Goal: Task Accomplishment & Management: Complete application form

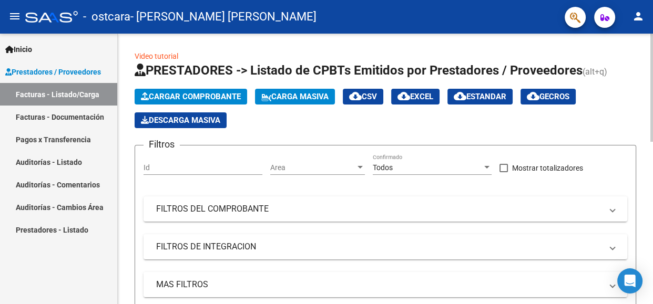
scroll to position [306, 0]
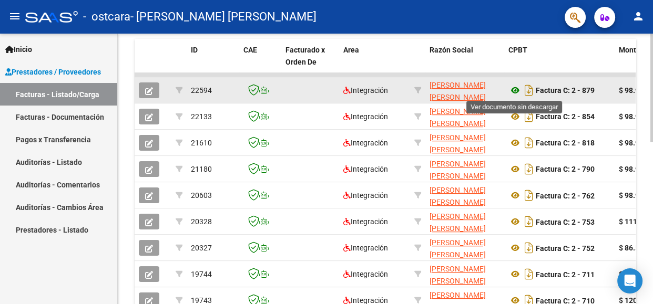
click at [516, 89] on icon at bounding box center [516, 90] width 14 height 13
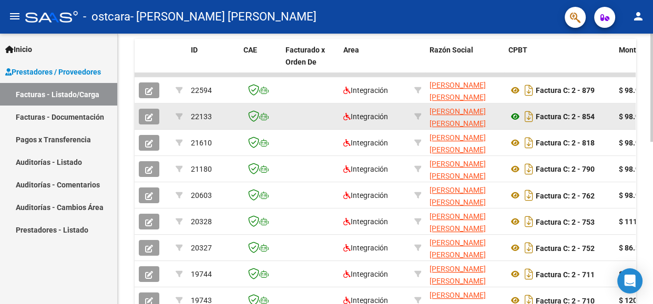
click at [517, 116] on icon at bounding box center [516, 116] width 14 height 13
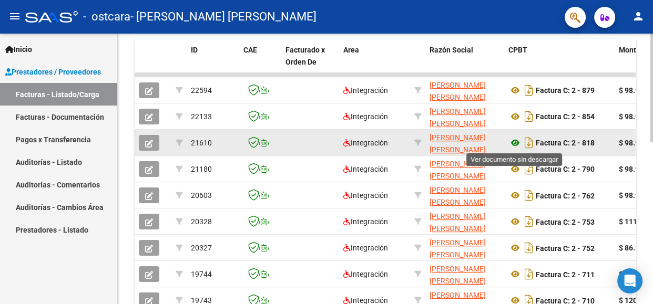
click at [515, 142] on icon at bounding box center [516, 143] width 14 height 13
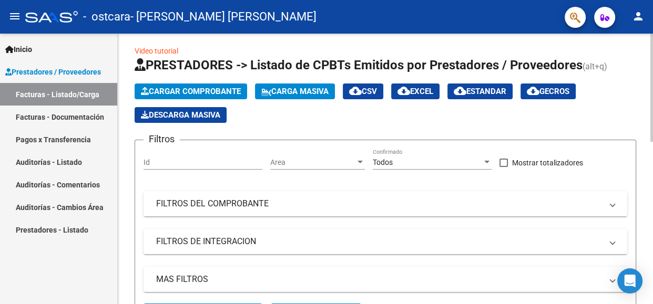
scroll to position [0, 0]
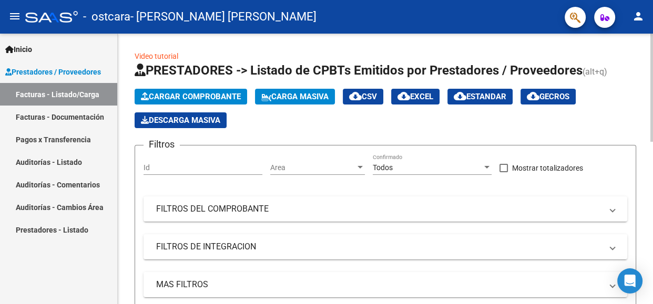
click at [218, 101] on button "Cargar Comprobante" at bounding box center [191, 97] width 113 height 16
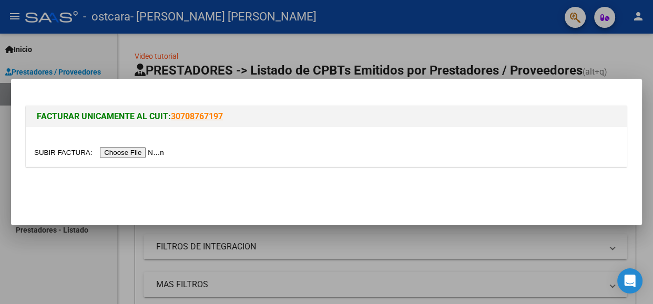
click at [149, 154] on input "file" at bounding box center [100, 152] width 133 height 11
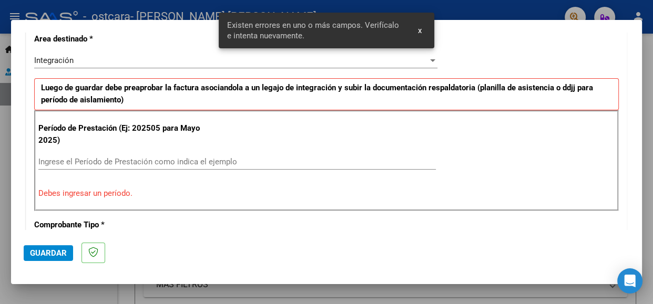
scroll to position [268, 0]
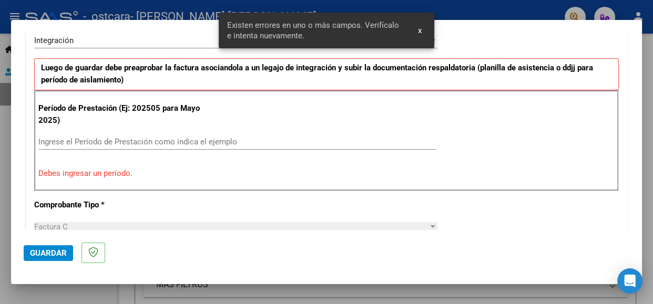
click at [162, 141] on input "Ingrese el Período de Prestación como indica el ejemplo" at bounding box center [237, 141] width 398 height 9
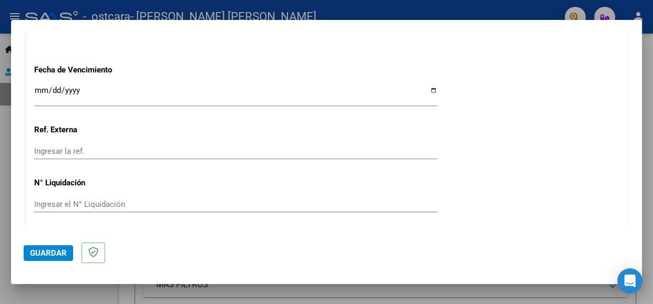
scroll to position [731, 0]
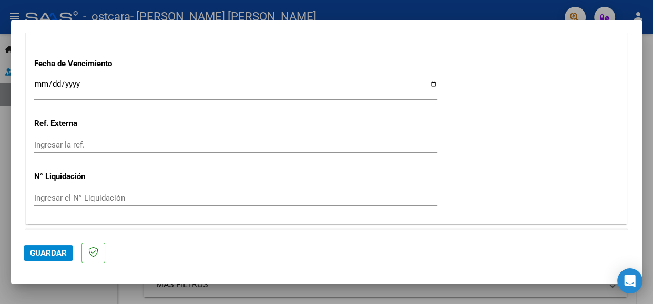
type input "202507"
click at [434, 80] on input "Ingresar la fecha" at bounding box center [235, 88] width 403 height 17
type input "[DATE]"
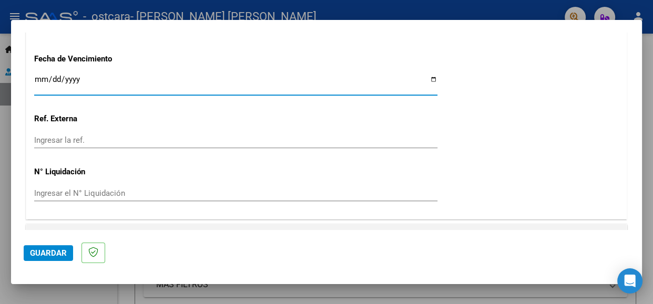
scroll to position [747, 0]
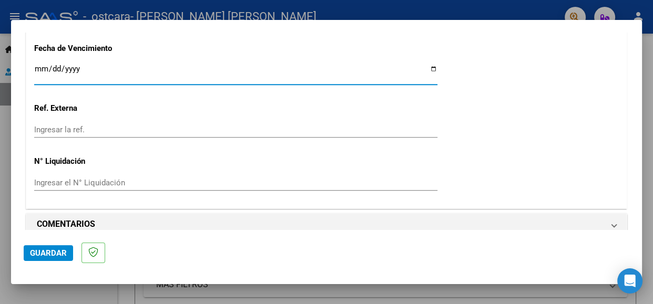
click at [44, 254] on span "Guardar" at bounding box center [48, 253] width 37 height 9
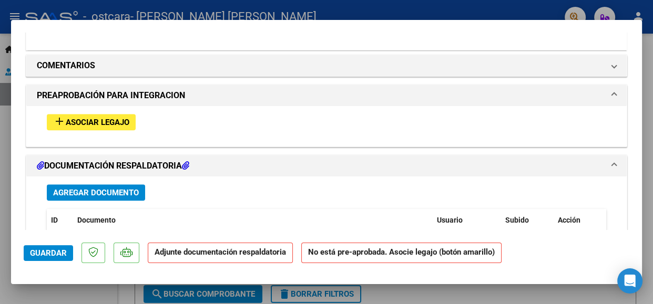
scroll to position [895, 0]
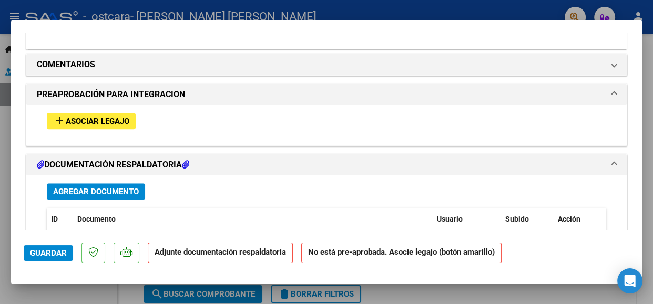
click at [103, 117] on span "Asociar Legajo" at bounding box center [98, 121] width 64 height 9
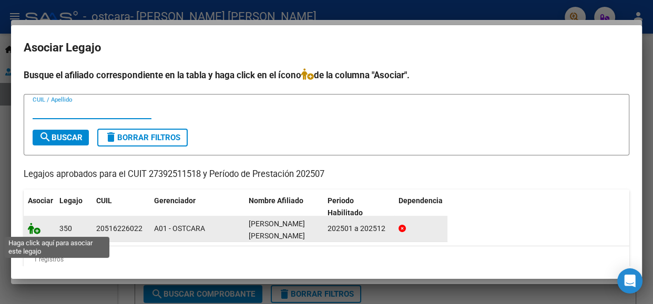
click at [33, 229] on icon at bounding box center [34, 229] width 13 height 12
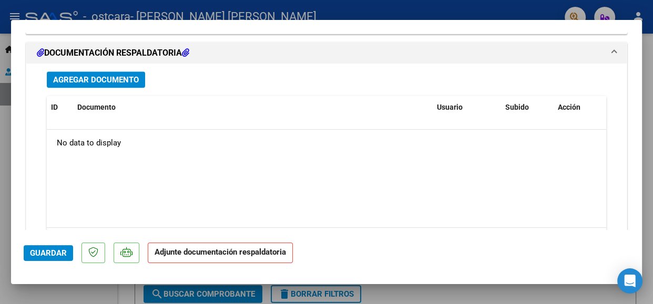
scroll to position [1174, 0]
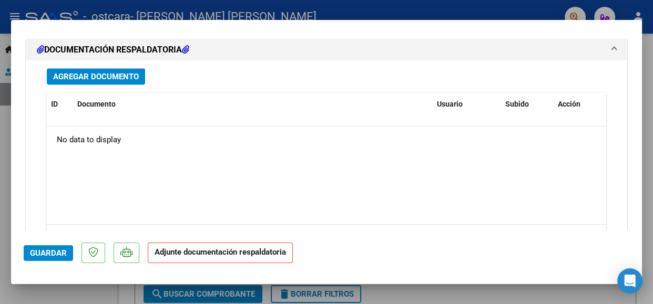
click at [105, 72] on span "Agregar Documento" at bounding box center [96, 76] width 86 height 9
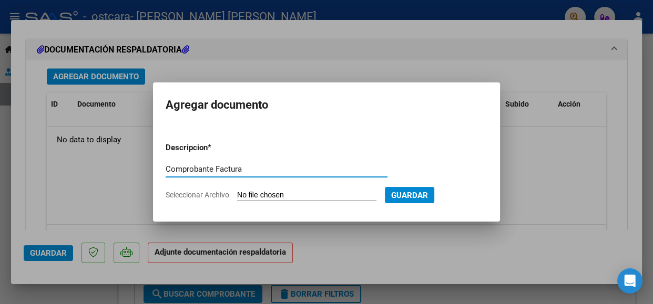
type input "Comprobante Factura"
click at [256, 194] on input "Seleccionar Archivo" at bounding box center [306, 196] width 139 height 10
type input "C:\fakepath\27392511518_011_00002_00000967.pdf"
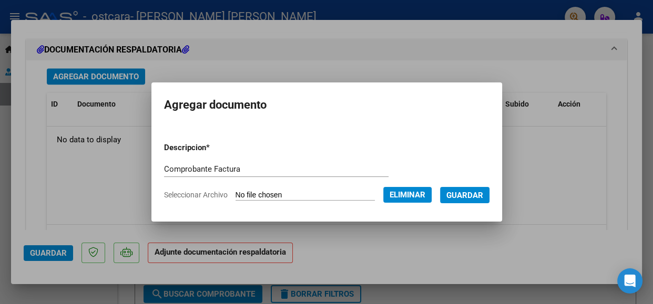
click at [462, 198] on span "Guardar" at bounding box center [464, 195] width 37 height 9
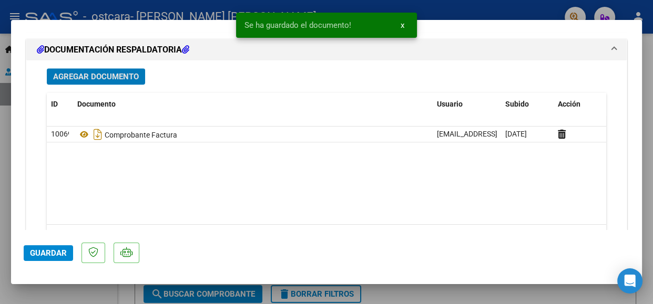
click at [98, 72] on span "Agregar Documento" at bounding box center [96, 76] width 86 height 9
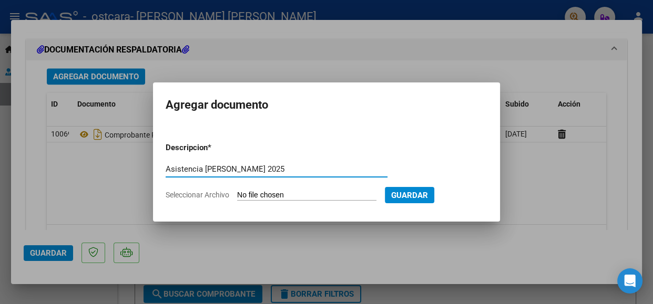
type input "Asistencia [PERSON_NAME] 2025"
click at [267, 196] on input "Seleccionar Archivo" at bounding box center [306, 196] width 139 height 10
type input "C:\fakepath\DOC-20250822-WA0050..pdf"
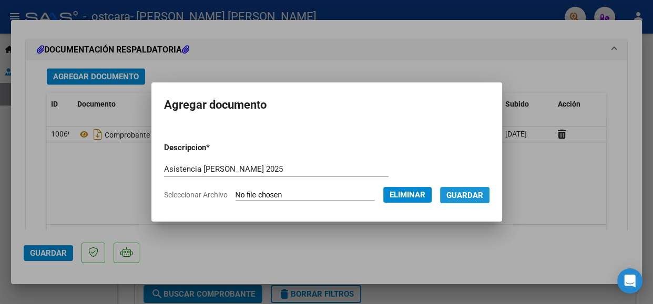
click at [470, 197] on span "Guardar" at bounding box center [464, 195] width 37 height 9
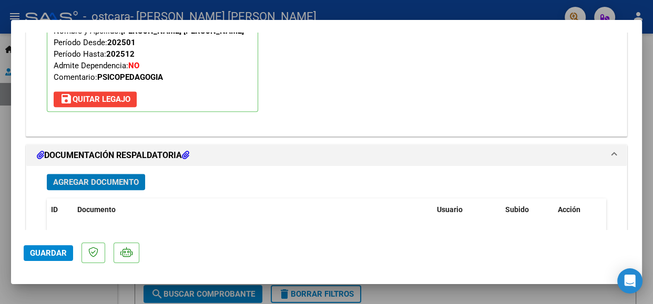
scroll to position [1214, 0]
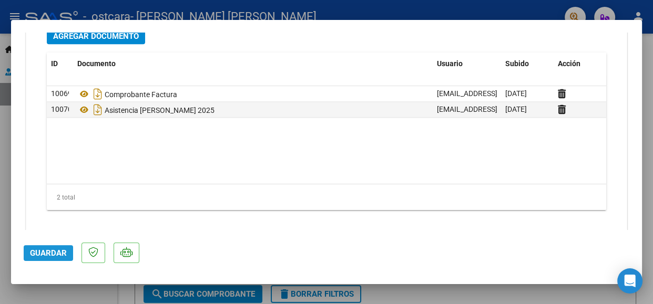
click at [46, 257] on span "Guardar" at bounding box center [48, 253] width 37 height 9
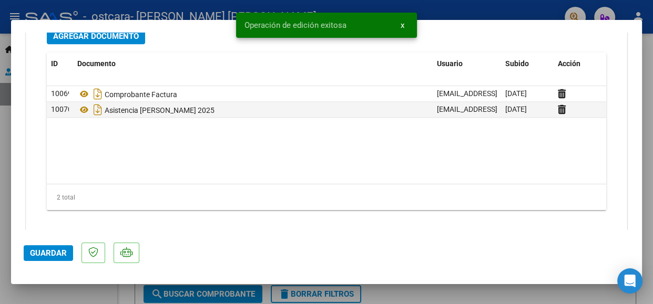
click at [47, 256] on span "Guardar" at bounding box center [48, 253] width 37 height 9
click at [405, 23] on button "x" at bounding box center [402, 25] width 21 height 19
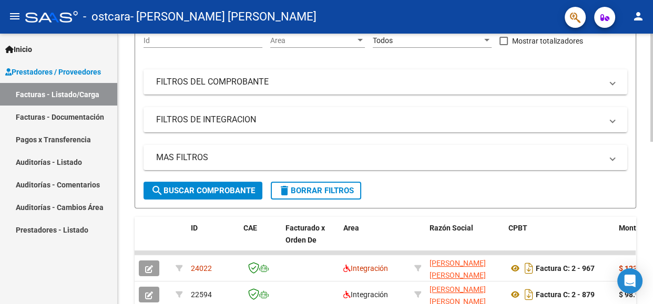
scroll to position [0, 0]
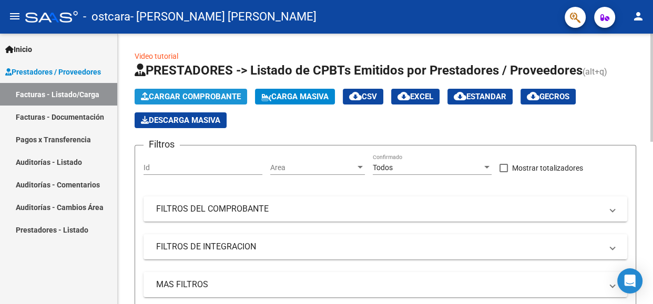
click at [206, 98] on span "Cargar Comprobante" at bounding box center [191, 96] width 100 height 9
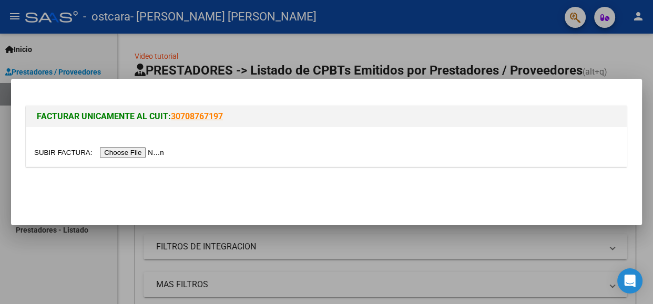
click at [150, 150] on input "file" at bounding box center [100, 152] width 133 height 11
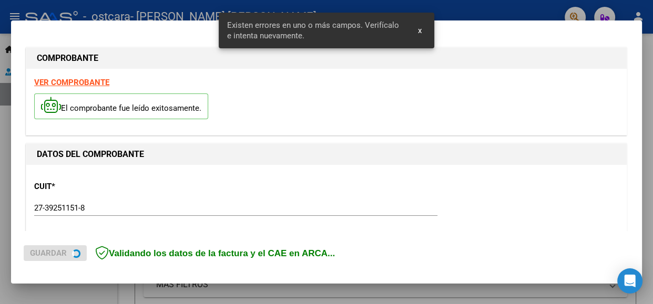
scroll to position [248, 0]
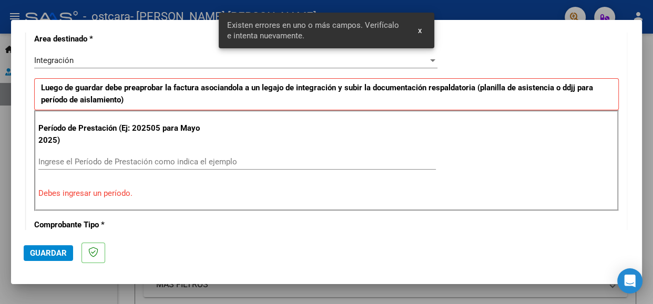
click at [150, 162] on input "Ingrese el Período de Prestación como indica el ejemplo" at bounding box center [237, 161] width 398 height 9
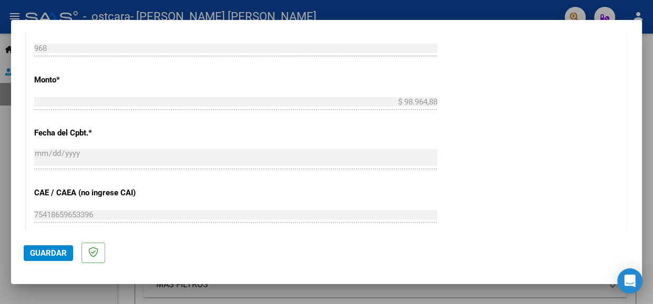
scroll to position [774, 0]
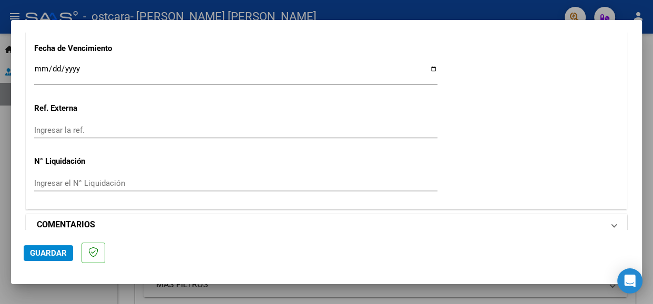
type input "082025"
click at [565, 219] on mat-panel-title "COMENTARIOS" at bounding box center [320, 225] width 567 height 13
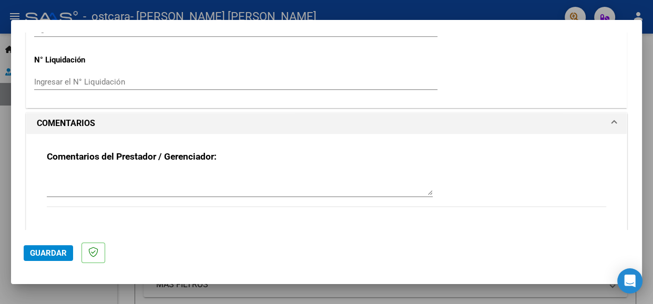
scroll to position [876, 0]
click at [42, 249] on span "Guardar" at bounding box center [48, 253] width 37 height 9
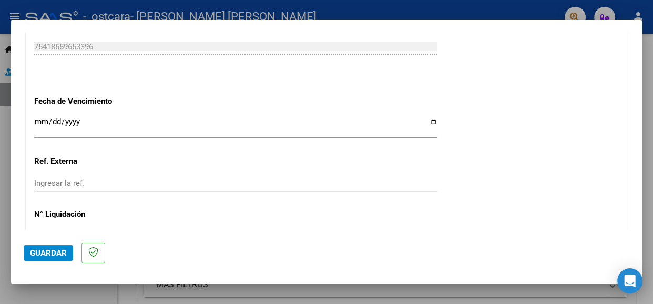
scroll to position [727, 0]
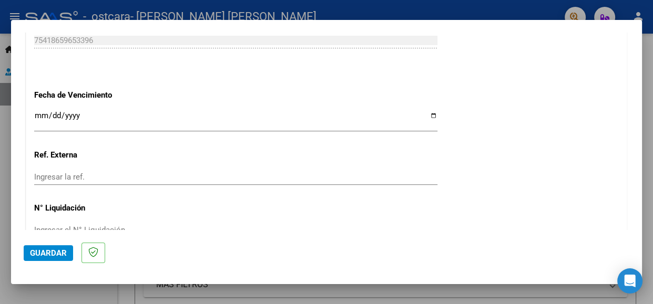
click at [434, 111] on input "Ingresar la fecha" at bounding box center [235, 119] width 403 height 17
type input "[DATE]"
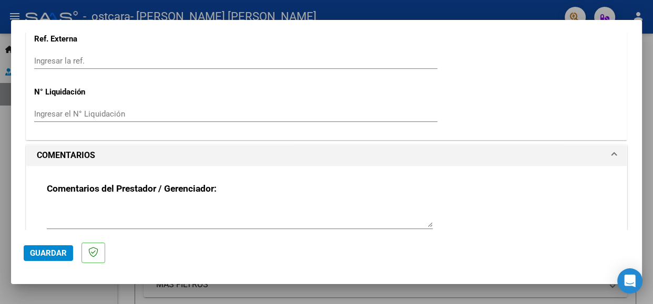
scroll to position [859, 0]
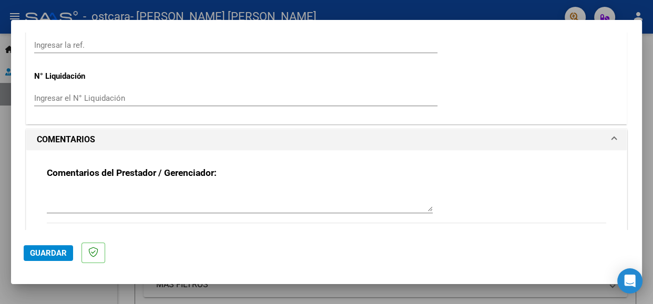
click at [51, 257] on span "Guardar" at bounding box center [48, 253] width 37 height 9
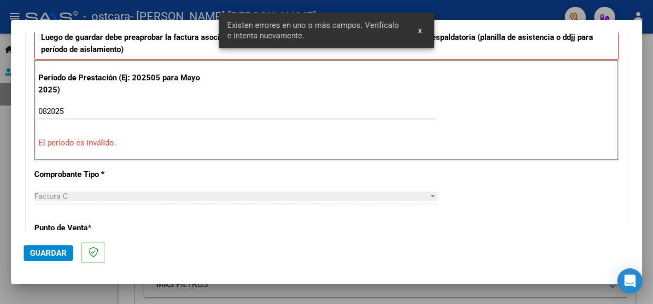
scroll to position [321, 0]
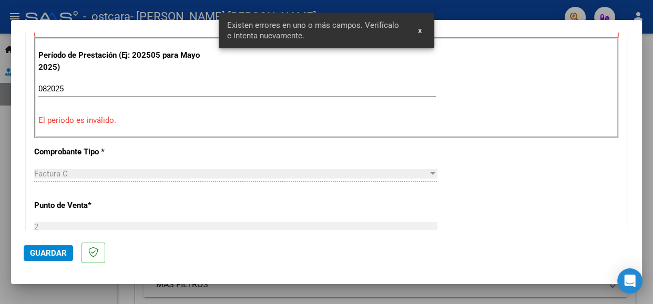
drag, startPoint x: 88, startPoint y: 96, endPoint x: 62, endPoint y: 93, distance: 26.9
click at [62, 95] on div "082025 Ingrese el Período de Prestación como indica el ejemplo" at bounding box center [237, 89] width 398 height 16
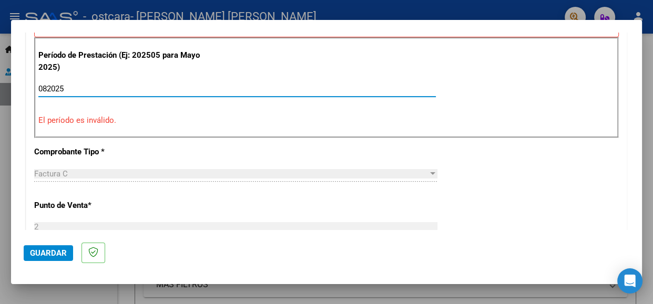
drag, startPoint x: 66, startPoint y: 86, endPoint x: 8, endPoint y: 90, distance: 58.0
click at [8, 90] on div "COMPROBANTE VER COMPROBANTE El comprobante fue leído exitosamente. DATOS DEL CO…" at bounding box center [326, 152] width 653 height 304
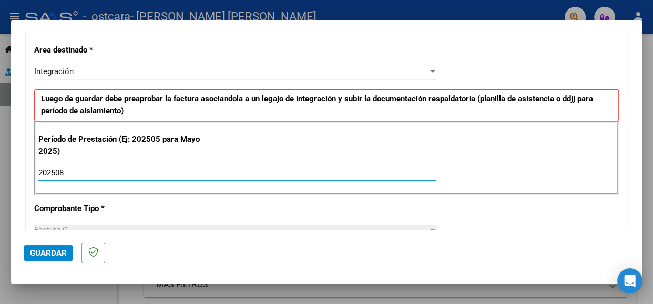
scroll to position [221, 0]
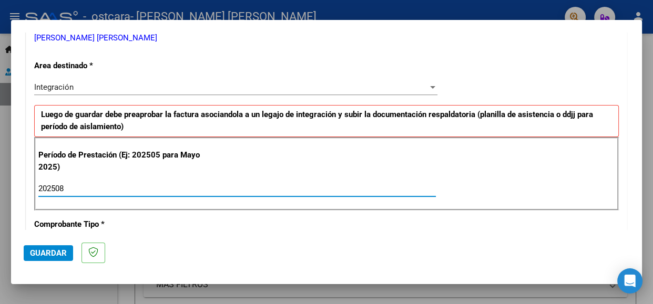
type input "202508"
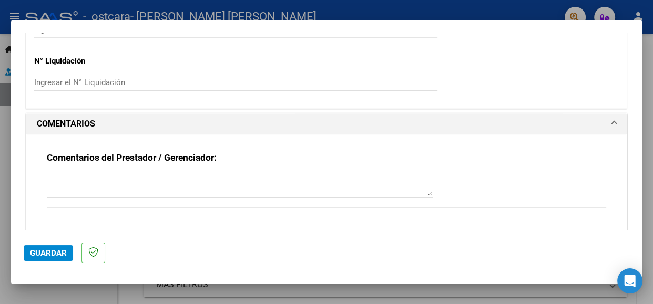
scroll to position [848, 0]
click at [49, 249] on span "Guardar" at bounding box center [48, 253] width 37 height 9
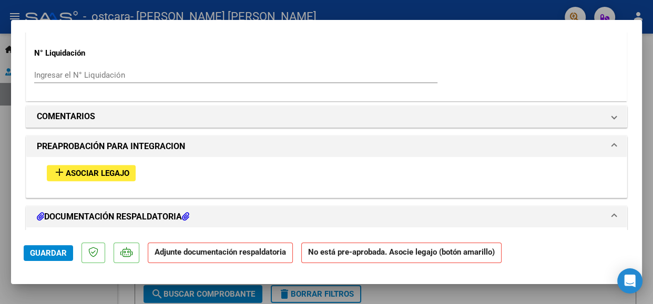
scroll to position [856, 0]
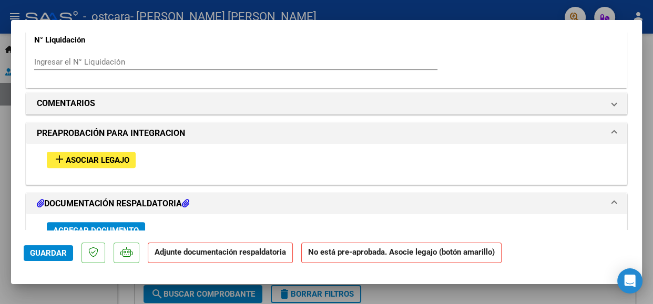
click at [115, 156] on span "Asociar Legajo" at bounding box center [98, 160] width 64 height 9
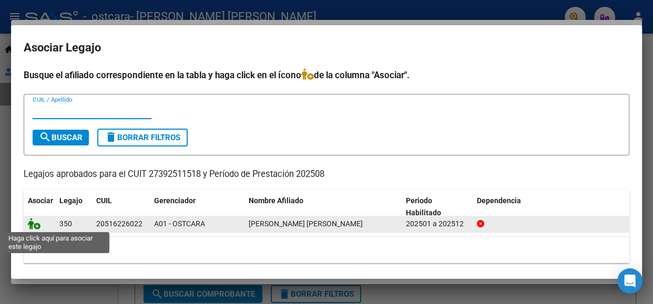
click at [30, 224] on icon at bounding box center [34, 224] width 13 height 12
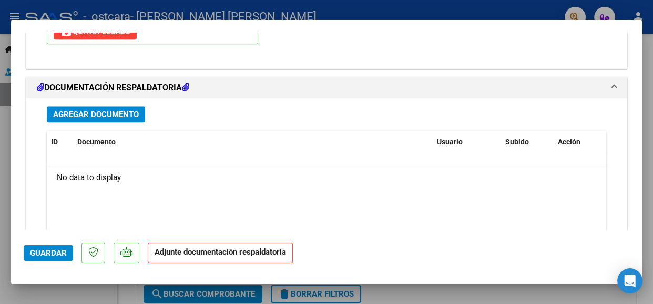
scroll to position [1112, 0]
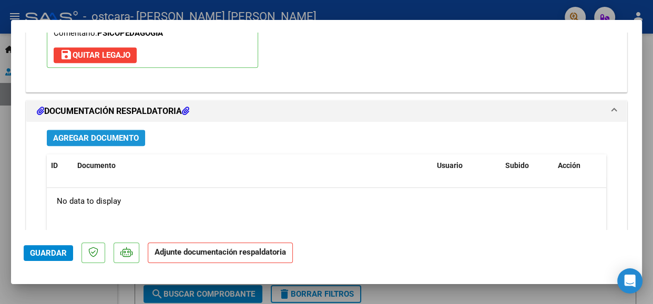
click at [127, 134] on span "Agregar Documento" at bounding box center [96, 138] width 86 height 9
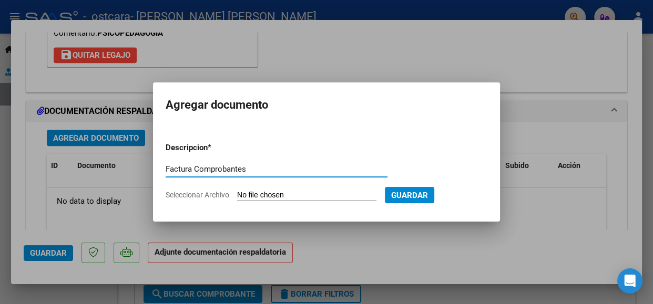
type input "Factura Comprobantes"
click at [288, 194] on input "Seleccionar Archivo" at bounding box center [306, 196] width 139 height 10
type input "C:\fakepath\27392511518_011_00002_00000968.pdf"
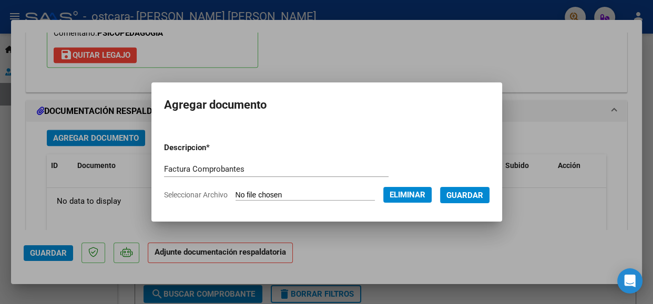
click at [470, 191] on span "Guardar" at bounding box center [464, 195] width 37 height 9
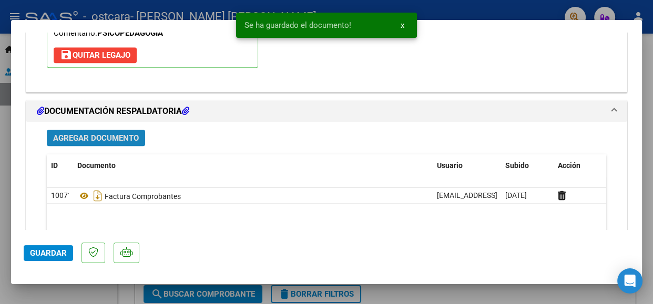
click at [100, 134] on span "Agregar Documento" at bounding box center [96, 138] width 86 height 9
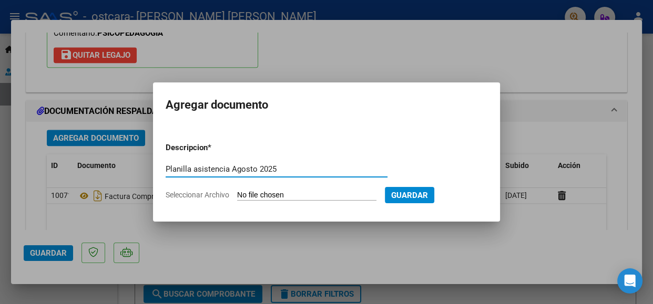
type input "Planilla asistencia Agosto 2025"
click at [327, 195] on input "Seleccionar Archivo" at bounding box center [306, 196] width 139 height 10
type input "C:\fakepath\[PERSON_NAME] asist 082025.pdf"
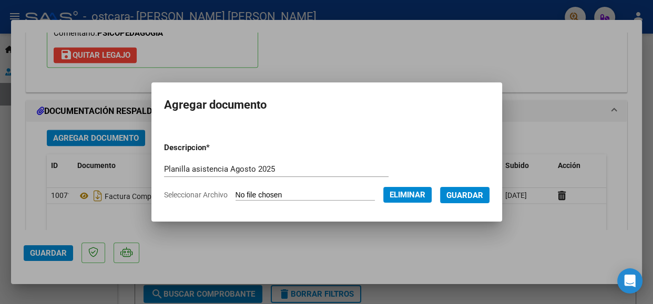
click at [460, 200] on button "Guardar" at bounding box center [464, 195] width 49 height 16
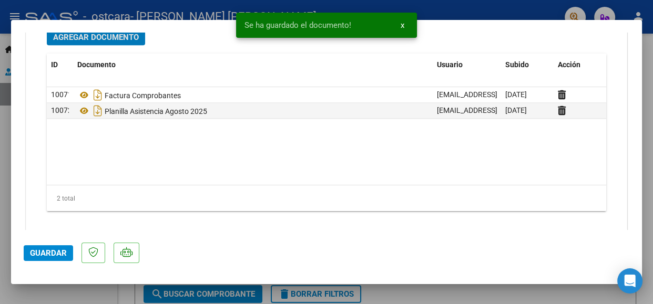
scroll to position [1214, 0]
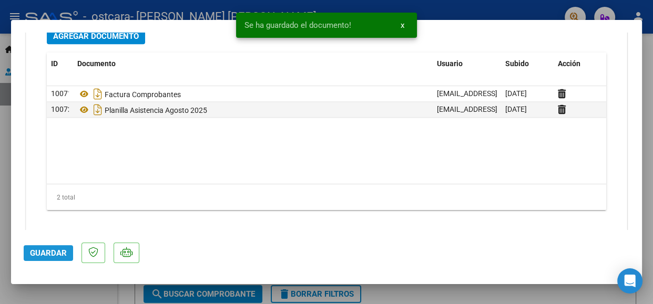
click at [54, 252] on span "Guardar" at bounding box center [48, 253] width 37 height 9
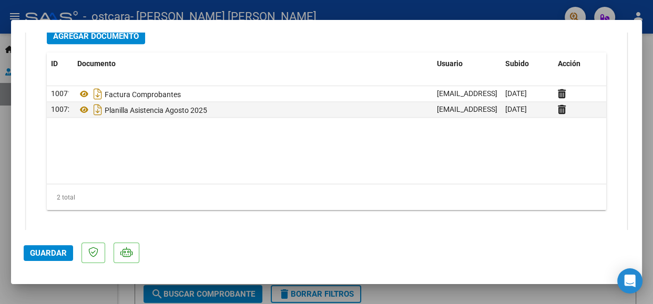
click at [405, 26] on mat-dialog-container "COMPROBANTE VER COMPROBANTE ESTADO: Recibida. En proceso de confirmacion/acepta…" at bounding box center [326, 152] width 631 height 265
click at [65, 250] on span "Guardar" at bounding box center [48, 253] width 37 height 9
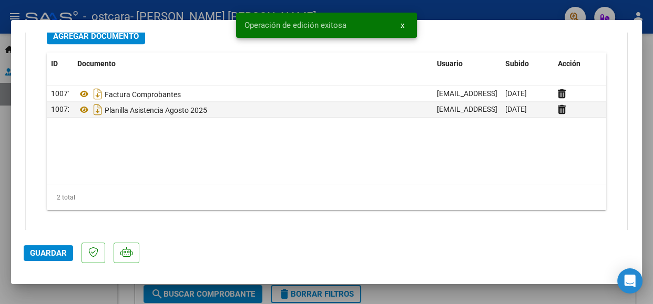
click at [625, 9] on div at bounding box center [326, 152] width 653 height 304
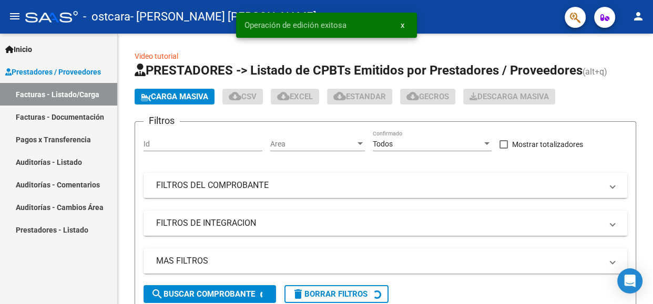
click at [405, 25] on button "x" at bounding box center [402, 25] width 21 height 19
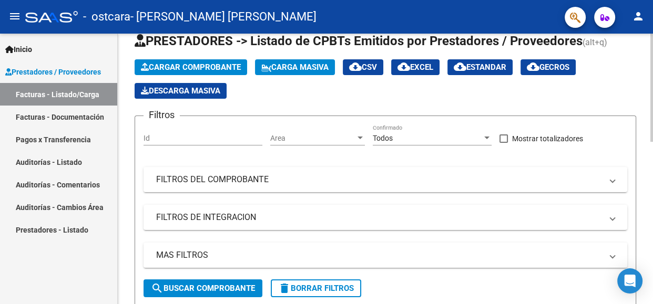
scroll to position [28, 0]
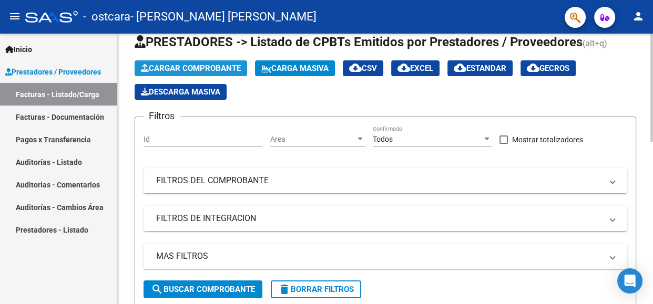
click at [189, 70] on span "Cargar Comprobante" at bounding box center [191, 68] width 100 height 9
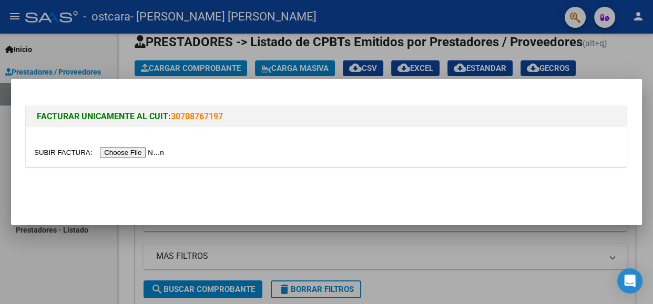
click at [141, 148] on input "file" at bounding box center [100, 152] width 133 height 11
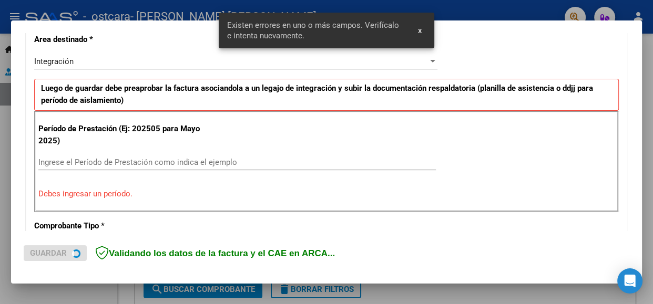
scroll to position [253, 0]
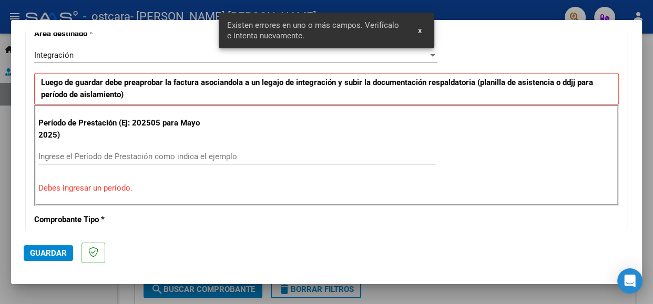
click at [119, 154] on input "Ingrese el Período de Prestación como indica el ejemplo" at bounding box center [237, 156] width 398 height 9
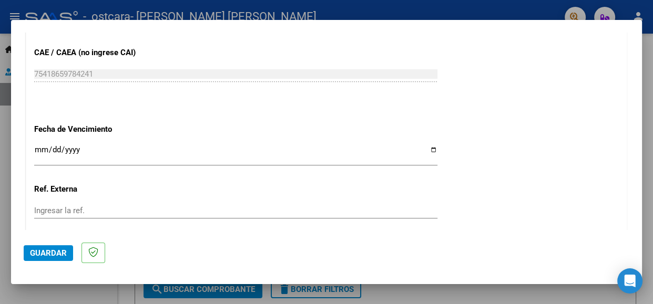
scroll to position [674, 0]
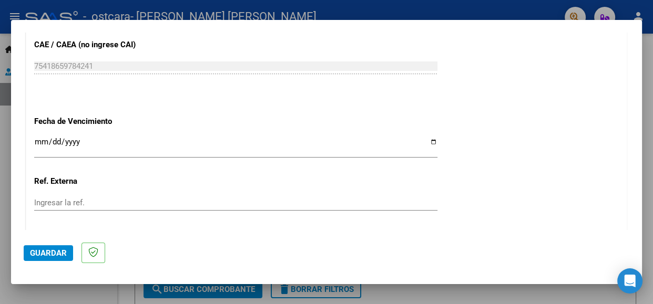
type input "202509"
click at [432, 138] on input "Ingresar la fecha" at bounding box center [235, 146] width 403 height 17
type input "[DATE]"
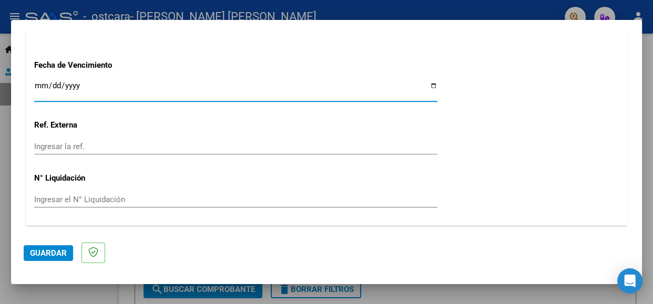
scroll to position [747, 0]
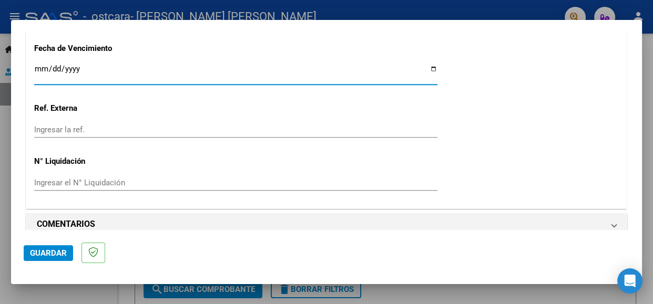
click at [63, 250] on span "Guardar" at bounding box center [48, 253] width 37 height 9
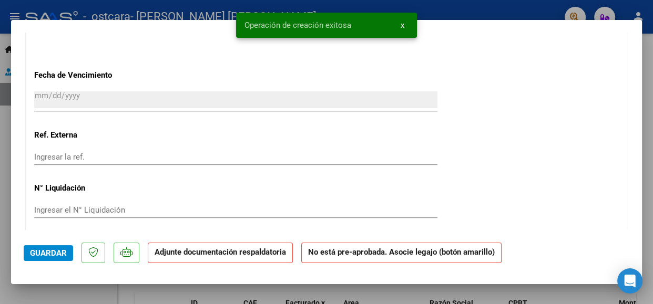
scroll to position [894, 0]
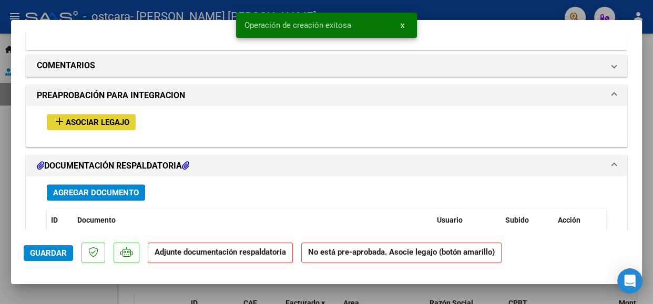
click at [94, 118] on span "Asociar Legajo" at bounding box center [98, 122] width 64 height 9
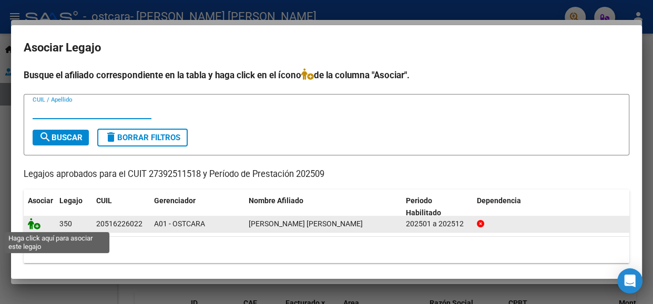
click at [36, 226] on icon at bounding box center [34, 224] width 13 height 12
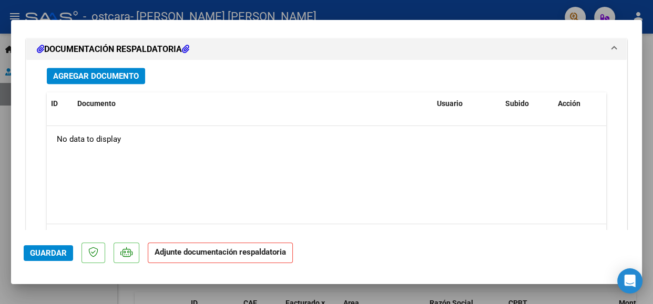
scroll to position [1035, 0]
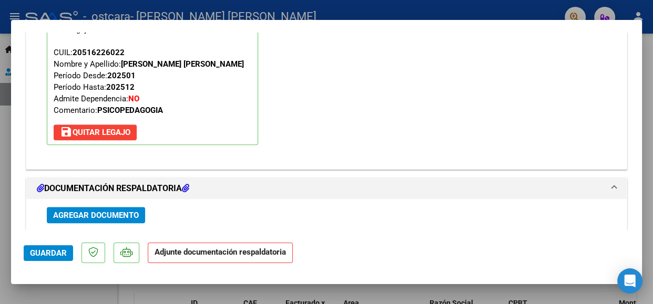
click at [125, 211] on span "Agregar Documento" at bounding box center [96, 215] width 86 height 9
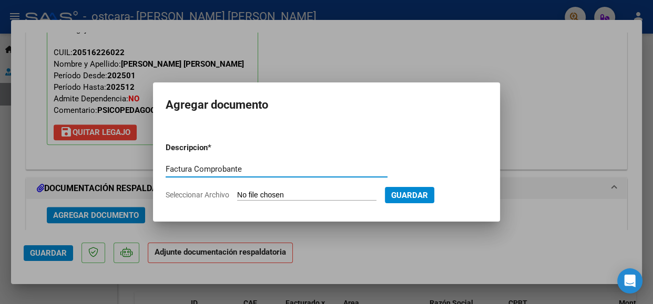
type input "Factura Comprobante"
click at [329, 194] on input "Seleccionar Archivo" at bounding box center [306, 196] width 139 height 10
type input "C:\fakepath\27392511518_011_00002_00000969.pdf"
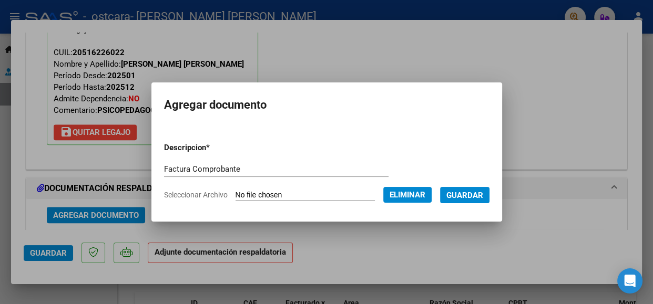
click at [476, 197] on span "Guardar" at bounding box center [464, 195] width 37 height 9
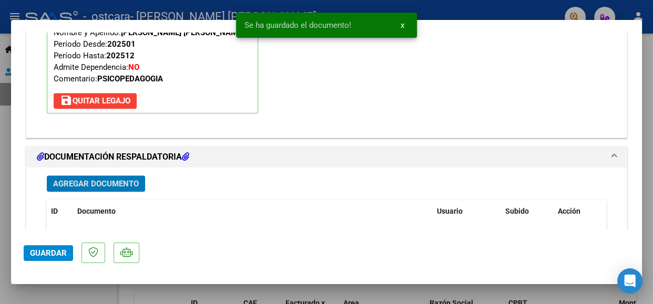
scroll to position [1090, 0]
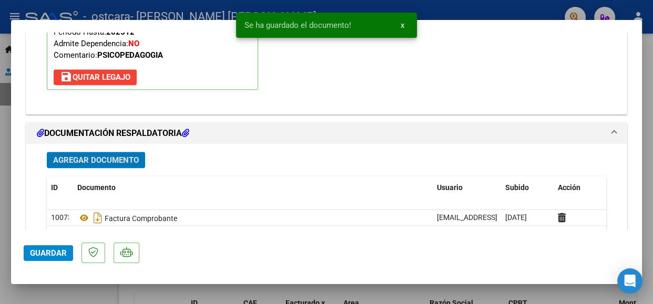
click at [88, 156] on span "Agregar Documento" at bounding box center [96, 160] width 86 height 9
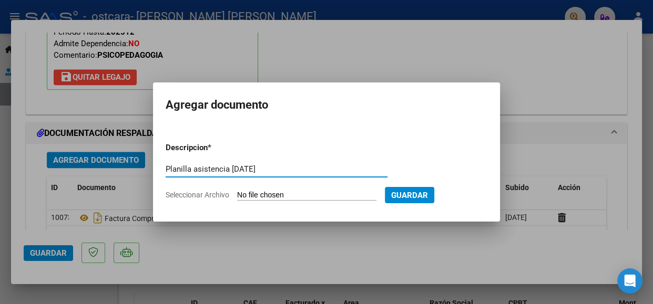
type input "Planilla asistencia [DATE]"
click at [326, 198] on input "Seleccionar Archivo" at bounding box center [306, 196] width 139 height 10
type input "C:\fakepath\[PERSON_NAME] asist 092025.pdf"
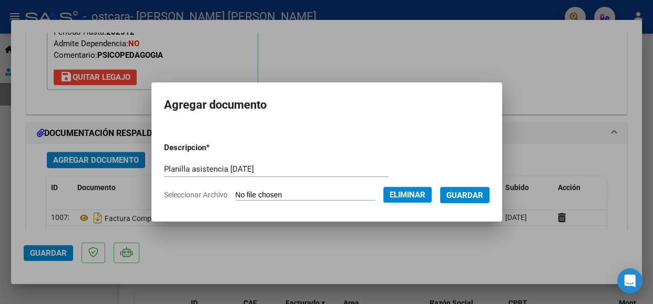
click at [470, 194] on span "Guardar" at bounding box center [464, 195] width 37 height 9
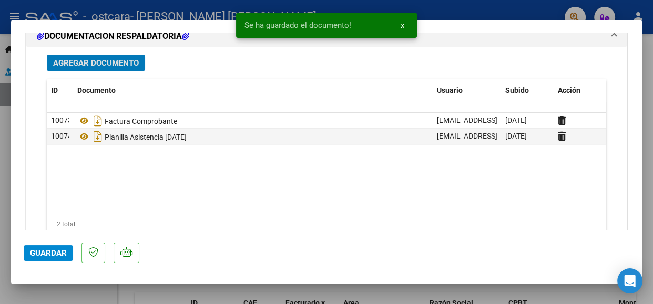
scroll to position [1214, 0]
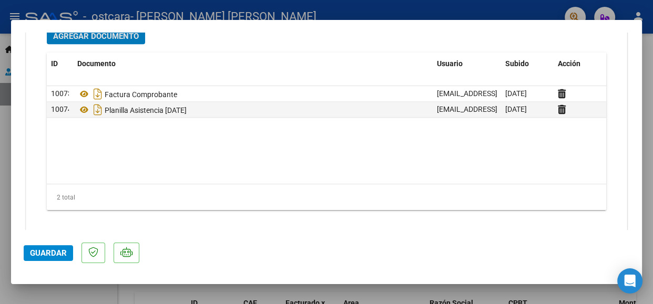
click at [46, 252] on span "Guardar" at bounding box center [48, 253] width 37 height 9
click at [50, 253] on span "Guardar" at bounding box center [48, 253] width 37 height 9
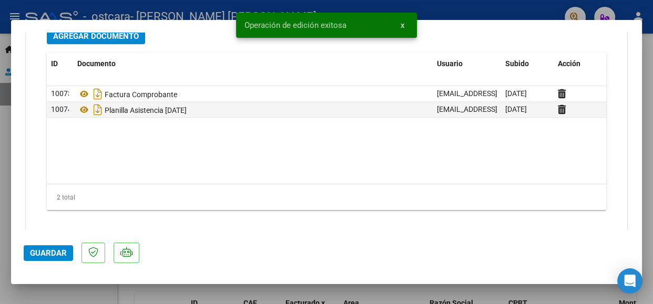
click at [652, 78] on div at bounding box center [326, 152] width 653 height 304
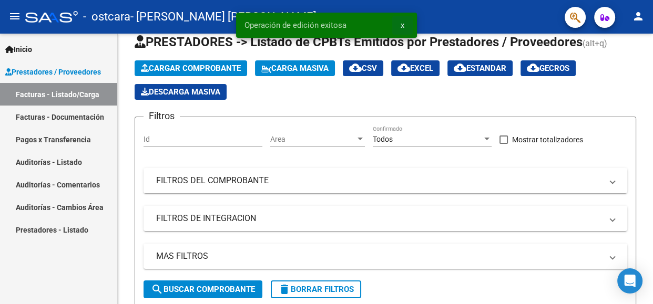
click at [402, 29] on span "x" at bounding box center [403, 25] width 4 height 9
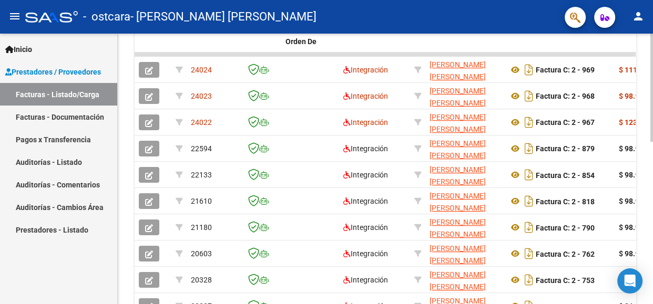
scroll to position [291, 0]
